Goal: Communication & Community: Connect with others

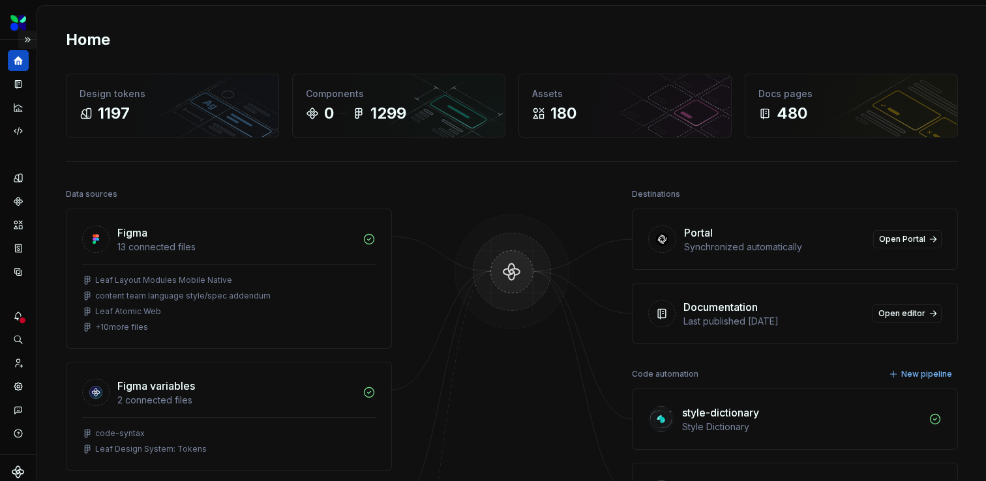
click at [26, 41] on button "Expand sidebar" at bounding box center [27, 40] width 18 height 18
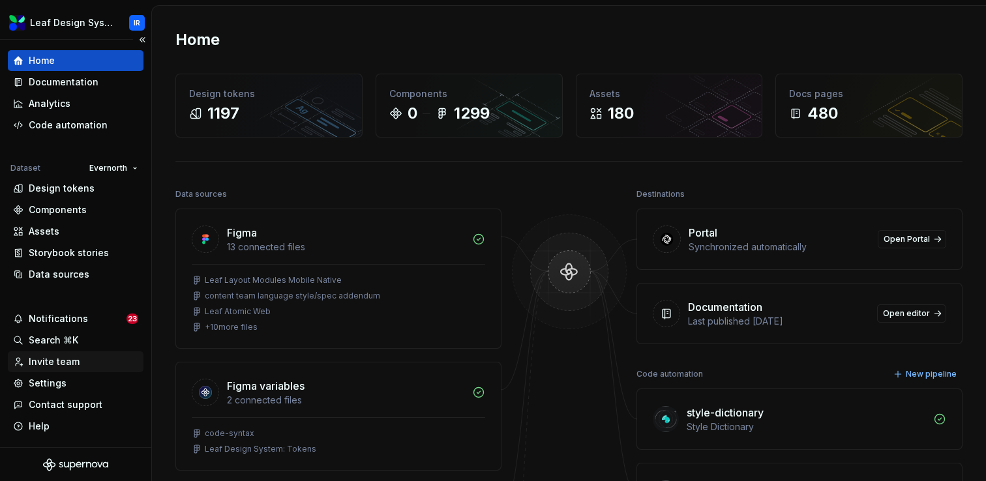
click at [76, 363] on div "Invite team" at bounding box center [54, 362] width 51 height 13
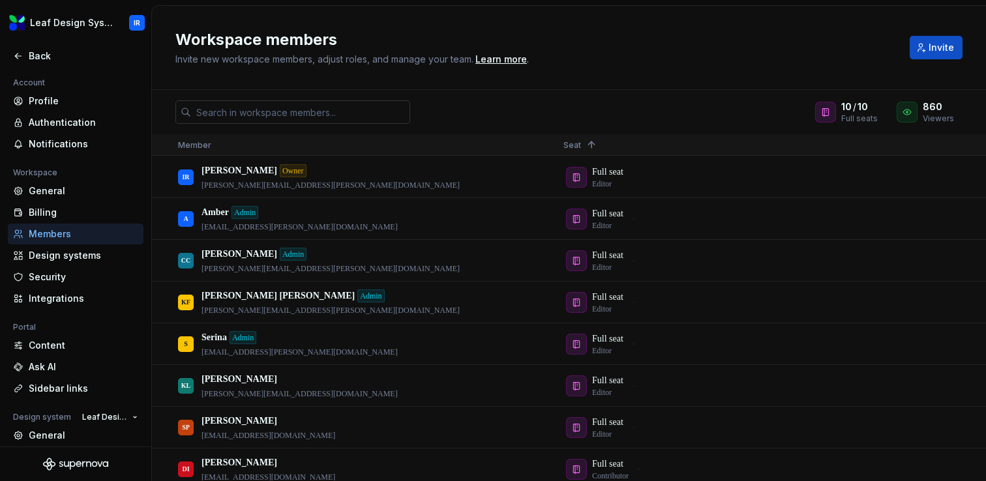
click at [305, 115] on input "text" at bounding box center [300, 111] width 219 height 23
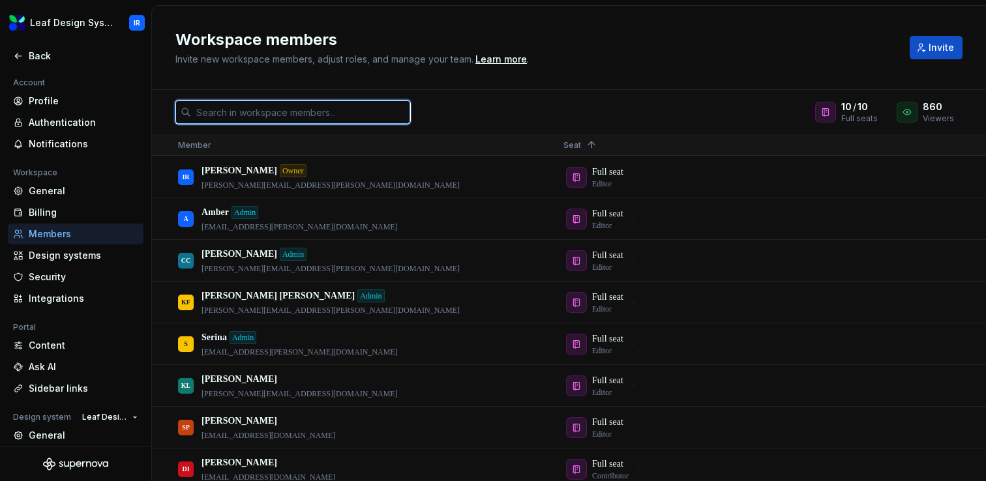
paste input "Srinivasa.Dantuluri@evernorth.com"
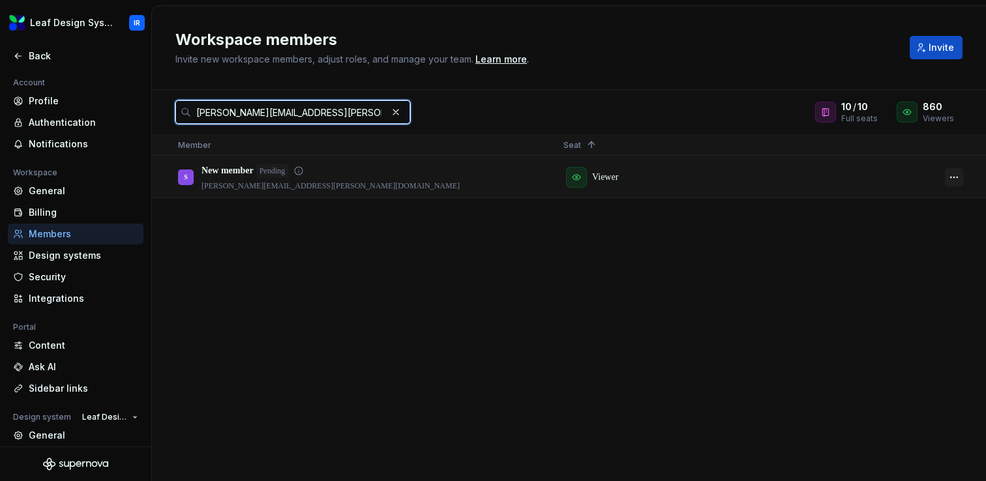
type input "Srinivasa.Dantuluri@evernorth.com"
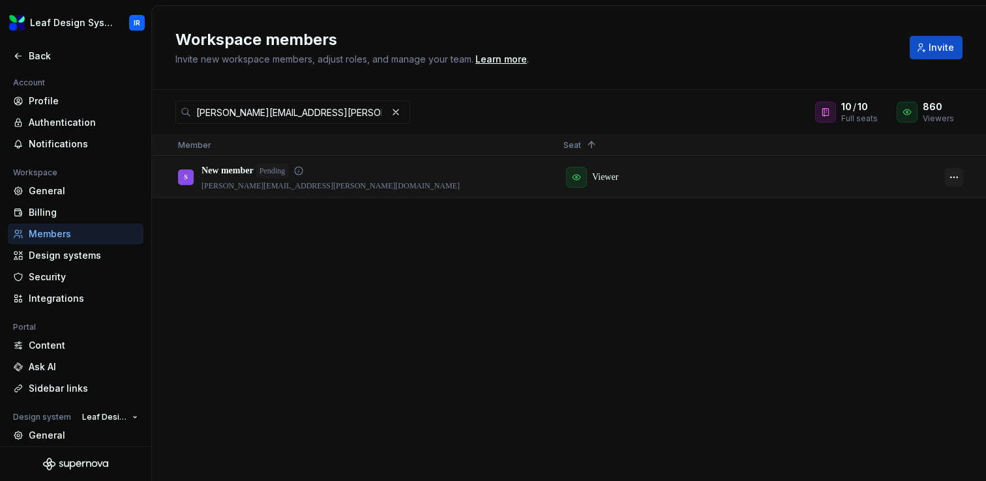
click at [954, 175] on button "button" at bounding box center [954, 177] width 18 height 18
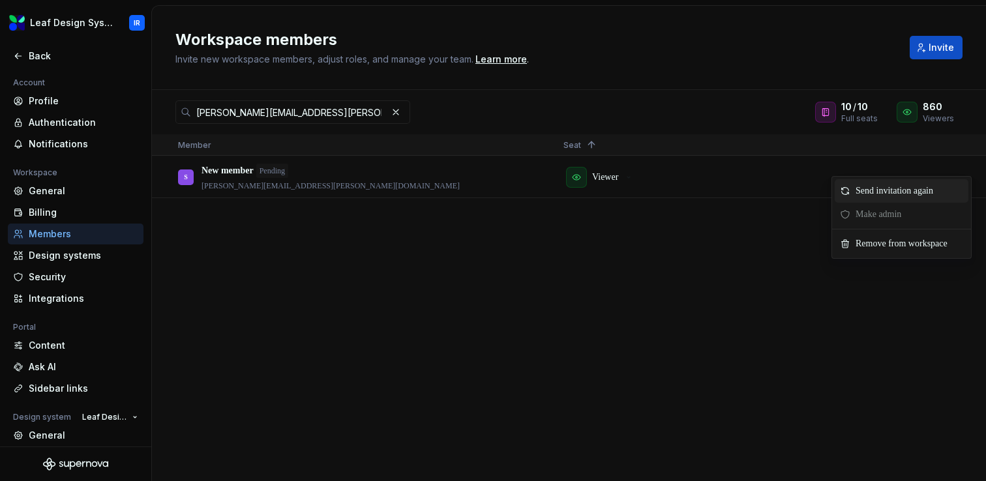
click at [862, 192] on span "Send invitation again" at bounding box center [897, 190] width 93 height 23
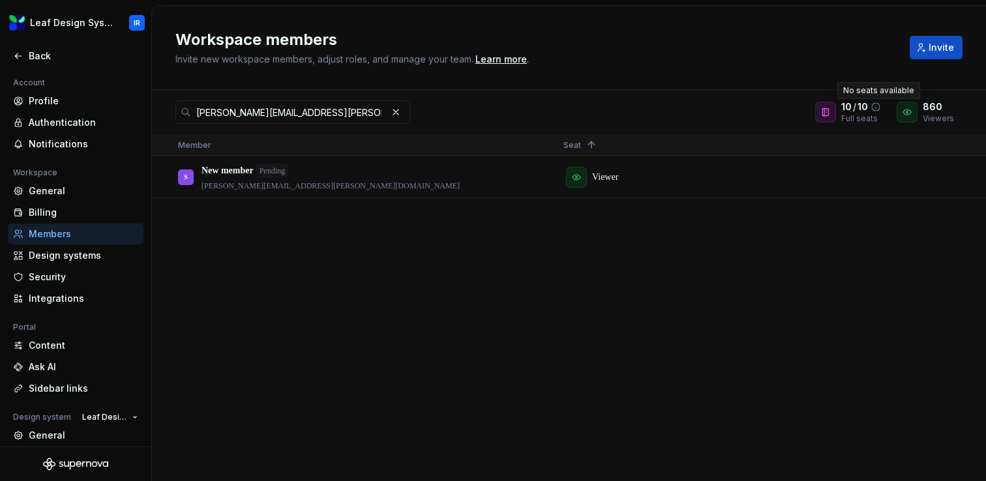
click at [878, 109] on icon at bounding box center [876, 107] width 10 height 10
click at [682, 297] on div "S New member Pending srinivasa.dantuluri@evernorth.com Viewer" at bounding box center [569, 319] width 834 height 324
click at [394, 112] on button "button" at bounding box center [396, 112] width 18 height 18
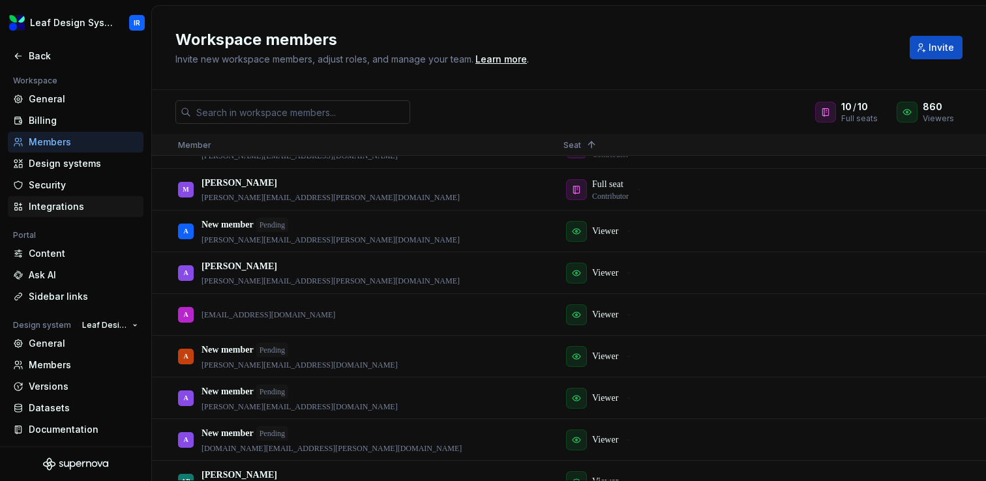
scroll to position [93, 0]
click at [96, 317] on button "Leaf Design System" at bounding box center [109, 324] width 67 height 18
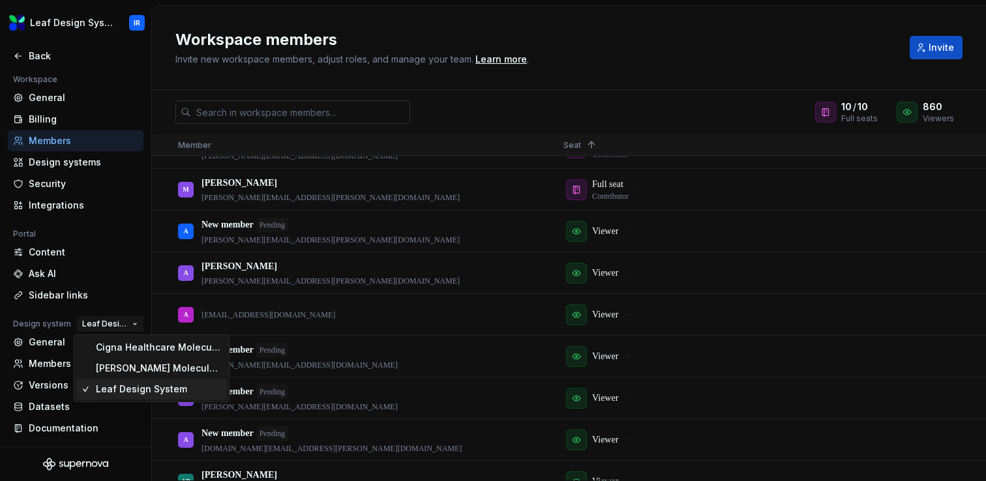
click at [96, 317] on button "Leaf Design System" at bounding box center [109, 324] width 67 height 18
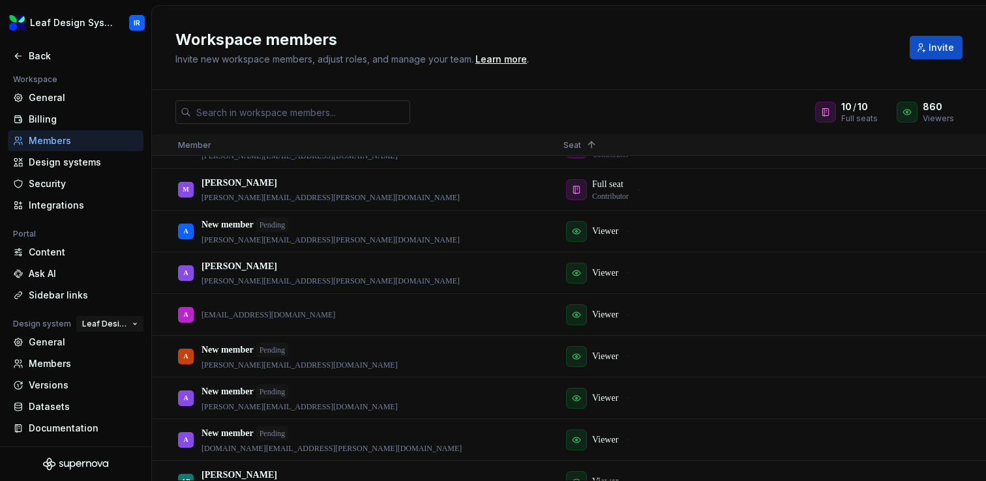
scroll to position [0, 0]
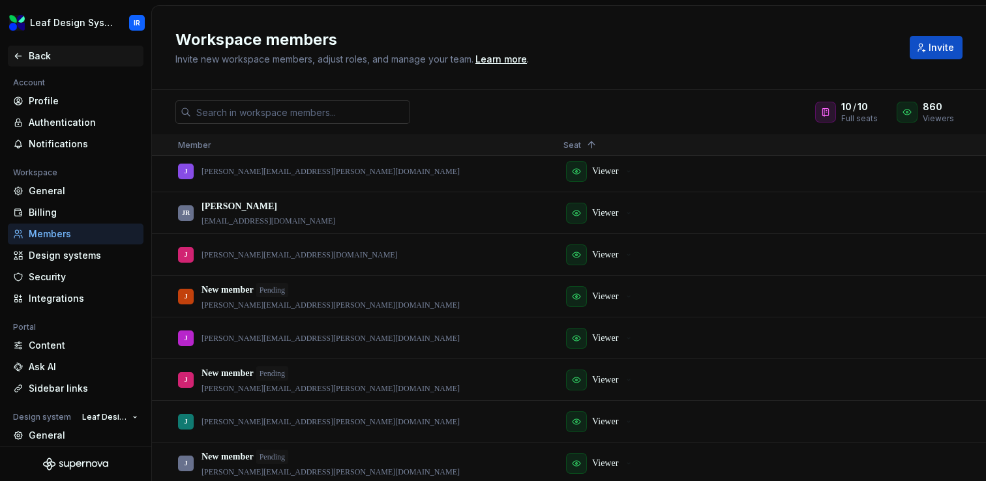
click at [53, 55] on div "Back" at bounding box center [84, 56] width 110 height 13
